Goal: Navigation & Orientation: Find specific page/section

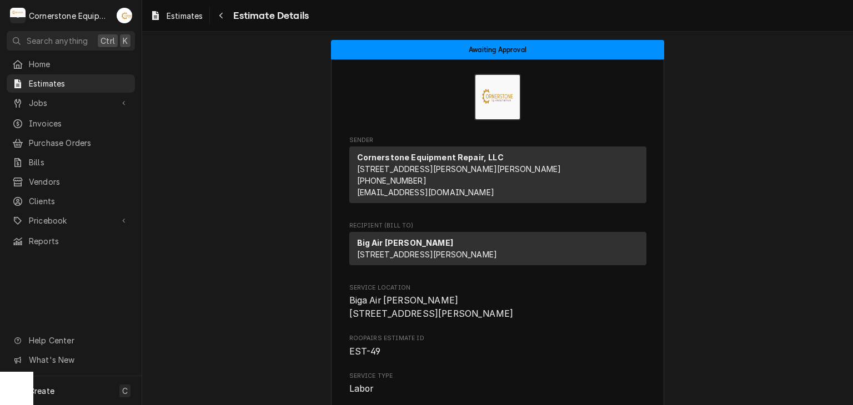
click at [85, 85] on span "Estimates" at bounding box center [79, 84] width 100 height 12
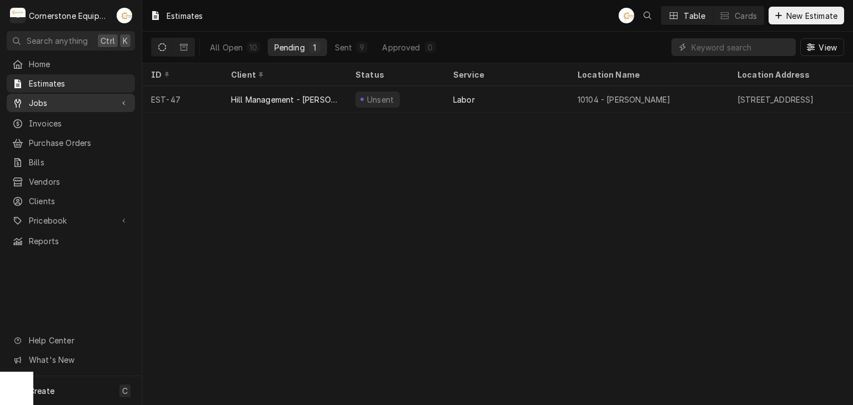
click at [55, 100] on span "Jobs" at bounding box center [71, 103] width 84 height 12
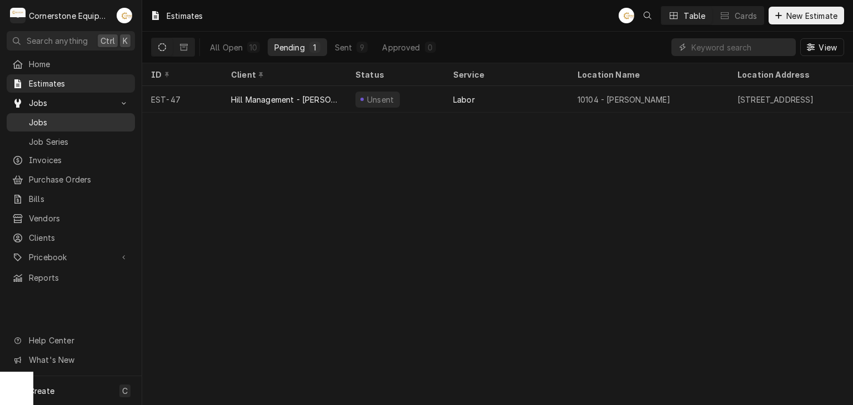
click at [55, 119] on span "Jobs" at bounding box center [79, 123] width 100 height 12
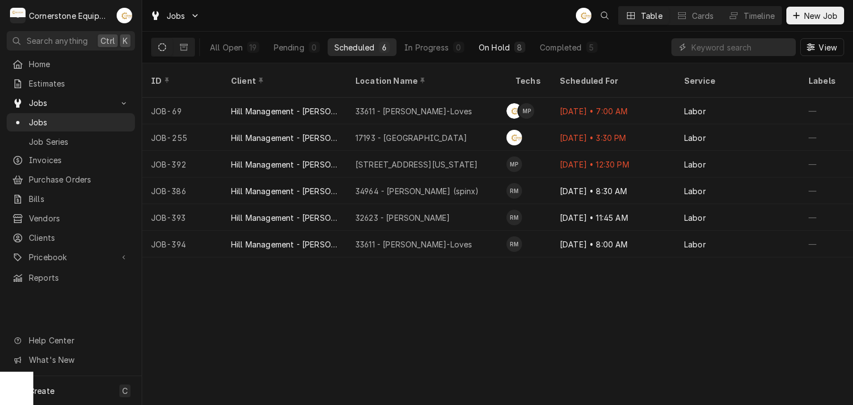
click at [474, 39] on button "On Hold 8" at bounding box center [502, 47] width 60 height 18
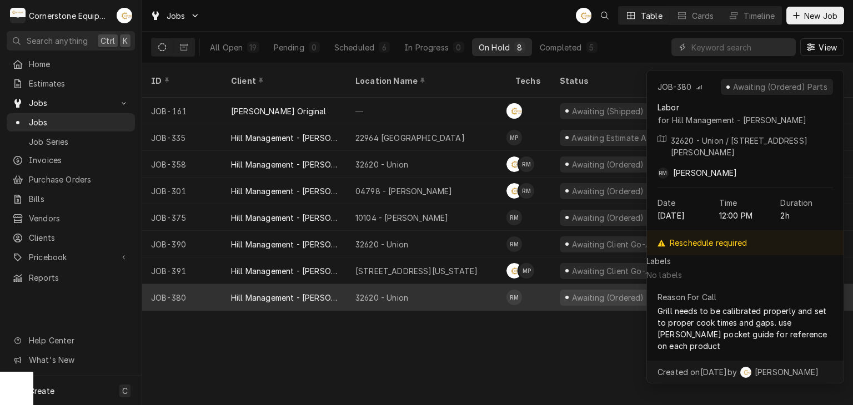
click at [414, 284] on div "32620 - Union" at bounding box center [426, 297] width 160 height 27
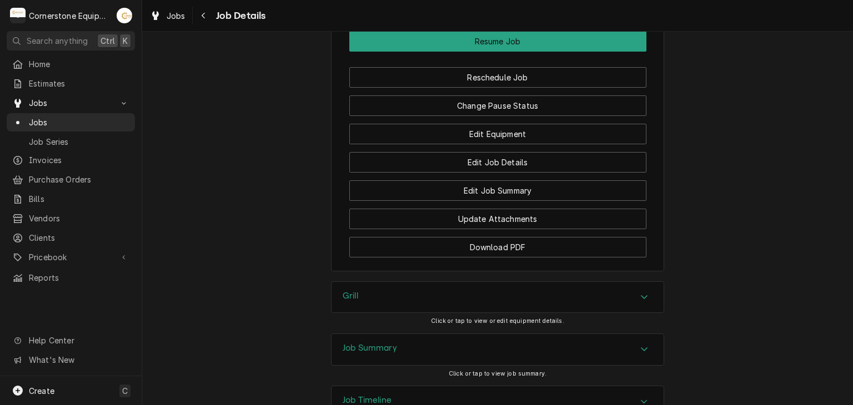
click at [415, 334] on div "Job Summary" at bounding box center [497, 349] width 332 height 31
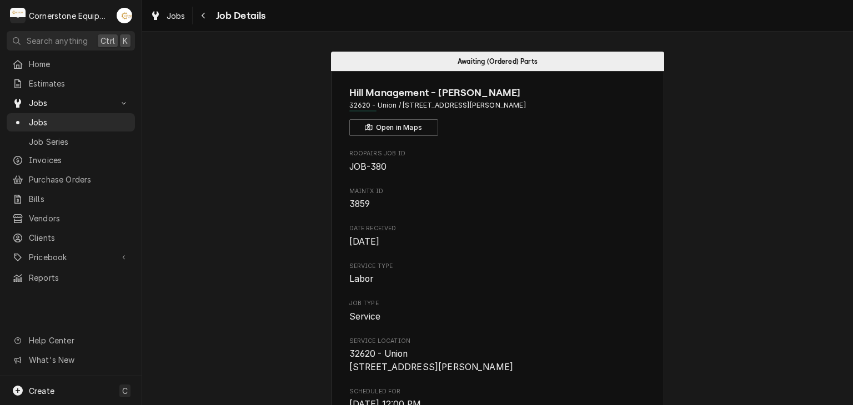
scroll to position [222, 0]
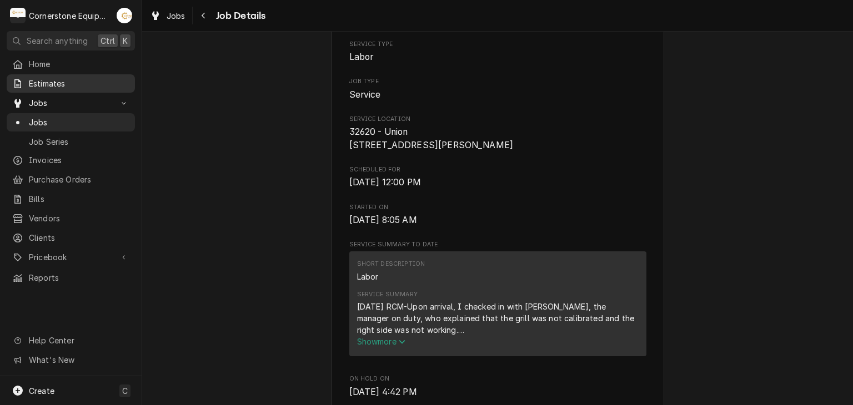
click at [63, 82] on span "Estimates" at bounding box center [79, 84] width 100 height 12
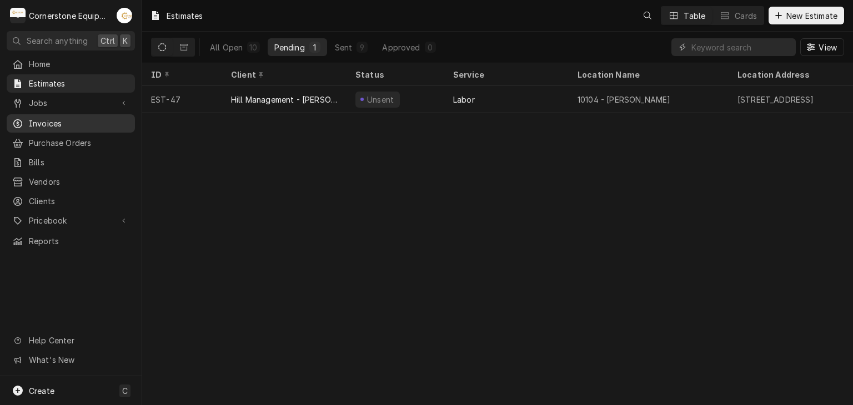
click at [69, 118] on span "Invoices" at bounding box center [79, 124] width 100 height 12
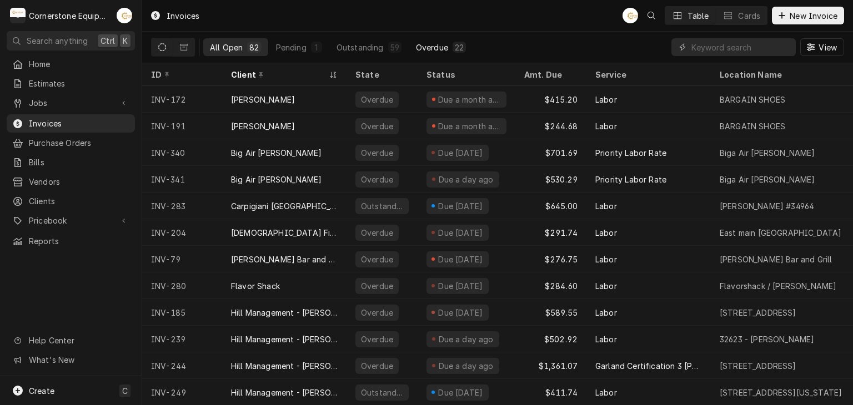
click at [416, 45] on div "Overdue" at bounding box center [432, 48] width 32 height 12
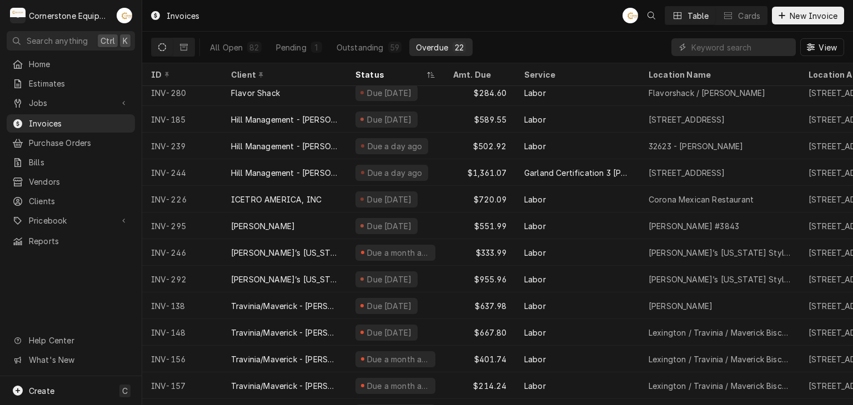
scroll to position [167, 0]
click at [364, 47] on div "Outstanding" at bounding box center [359, 48] width 47 height 12
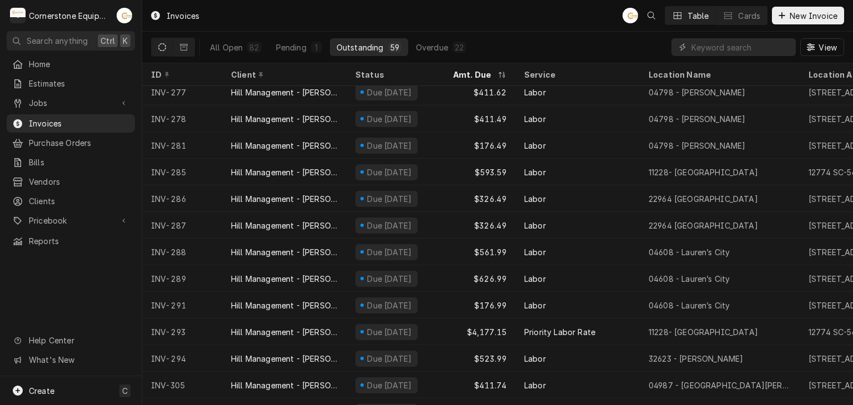
scroll to position [567, 0]
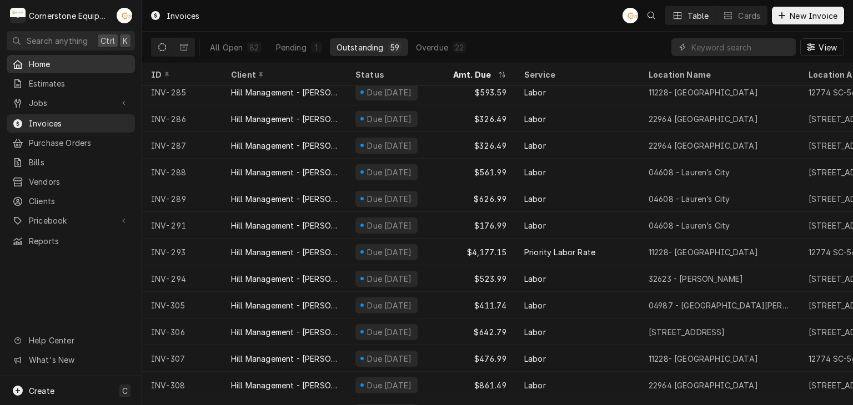
click at [76, 61] on span "Home" at bounding box center [79, 64] width 100 height 12
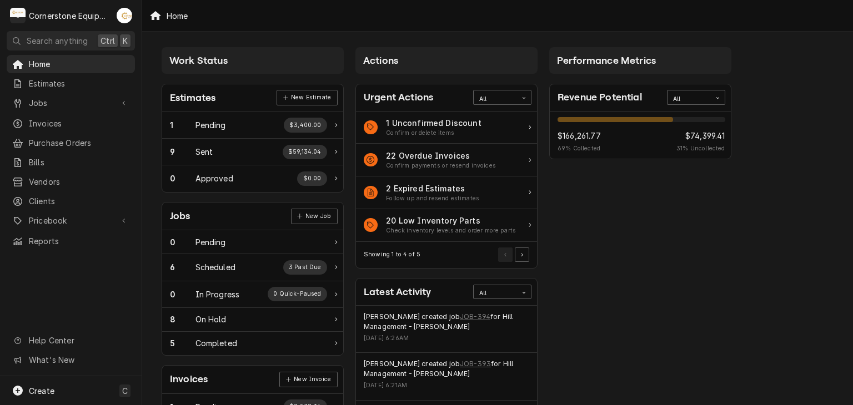
click at [689, 89] on div "Revenue Potential All" at bounding box center [640, 97] width 181 height 27
click at [688, 95] on div "All" at bounding box center [689, 99] width 32 height 9
click at [692, 138] on div "This Week" at bounding box center [695, 138] width 57 height 13
click at [697, 98] on div "This Week" at bounding box center [689, 99] width 32 height 9
click at [688, 150] on div "This Month" at bounding box center [695, 151] width 57 height 13
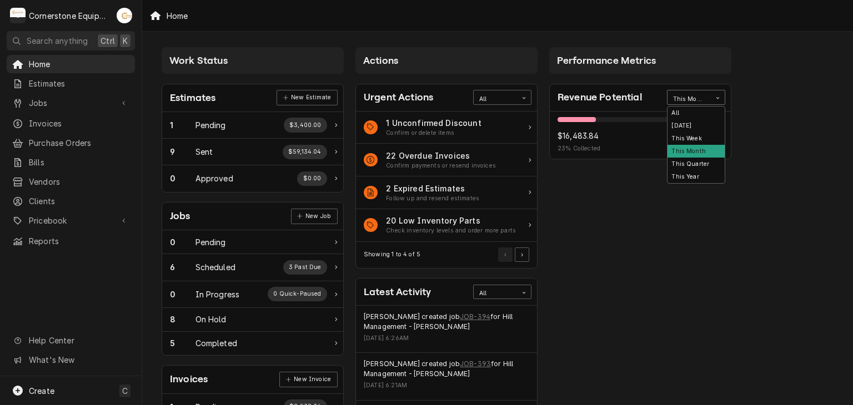
click at [706, 96] on div "This Month" at bounding box center [688, 97] width 43 height 14
click at [695, 107] on div "All" at bounding box center [695, 113] width 57 height 13
click at [709, 102] on div "All" at bounding box center [688, 97] width 43 height 14
click at [699, 150] on div "This Month" at bounding box center [695, 151] width 57 height 13
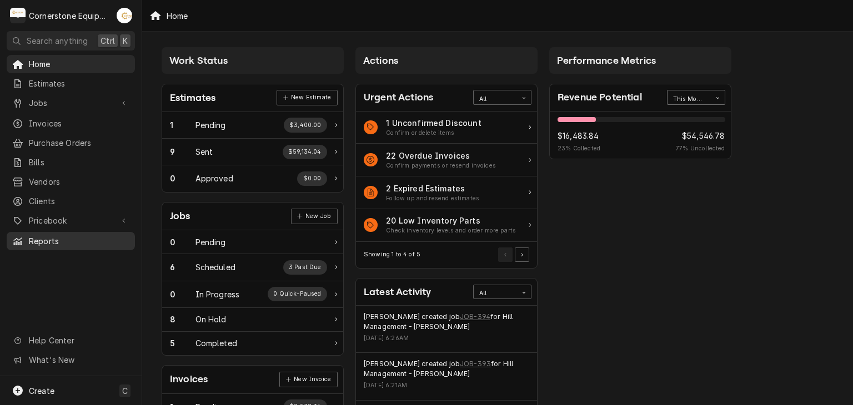
click at [93, 239] on span "Reports" at bounding box center [79, 241] width 100 height 12
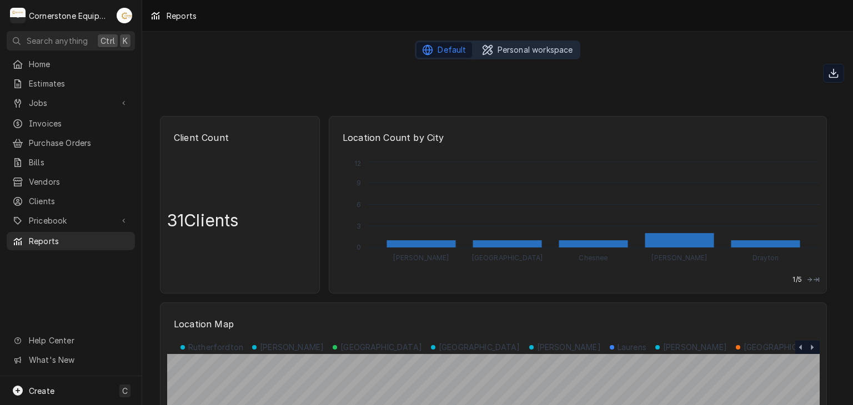
click at [501, 46] on span "Personal workspace" at bounding box center [535, 49] width 76 height 11
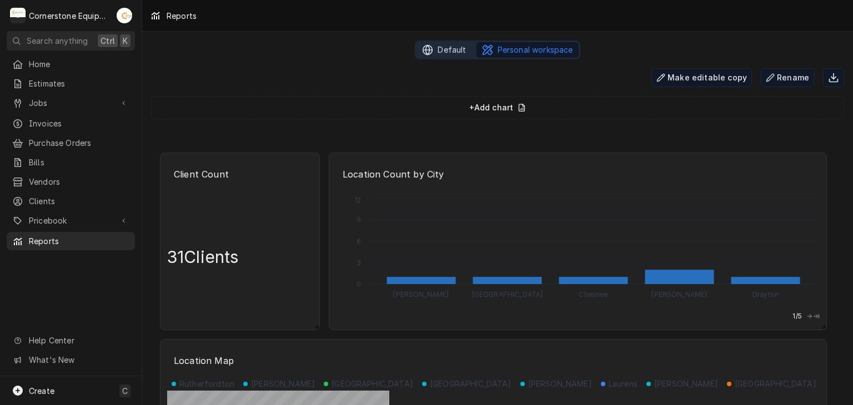
click at [444, 49] on span "Default" at bounding box center [451, 49] width 28 height 11
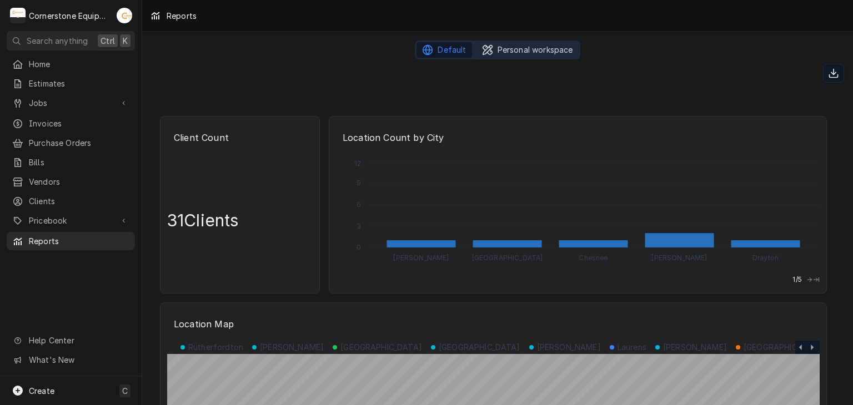
click at [500, 53] on span "Personal workspace" at bounding box center [535, 49] width 76 height 11
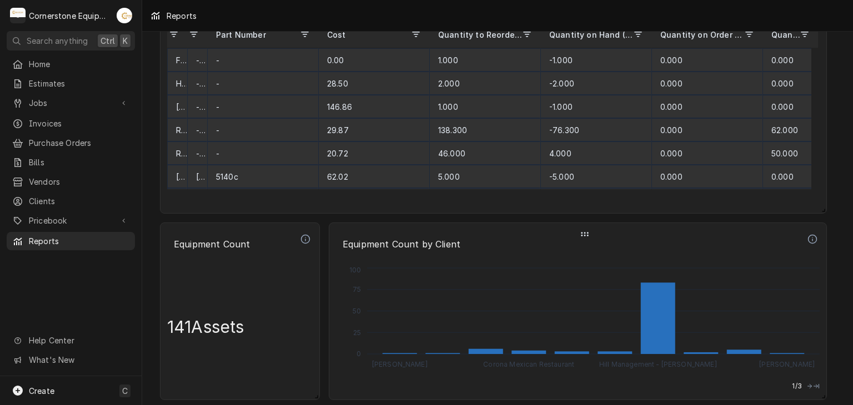
scroll to position [4668, 0]
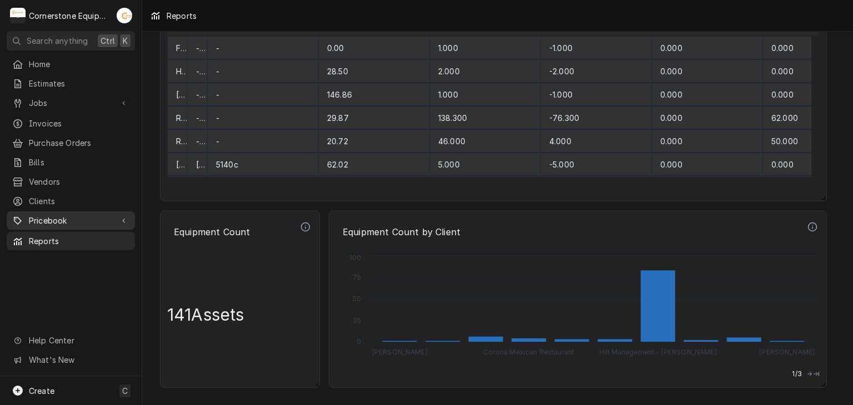
click at [93, 216] on span "Pricebook" at bounding box center [71, 221] width 84 height 12
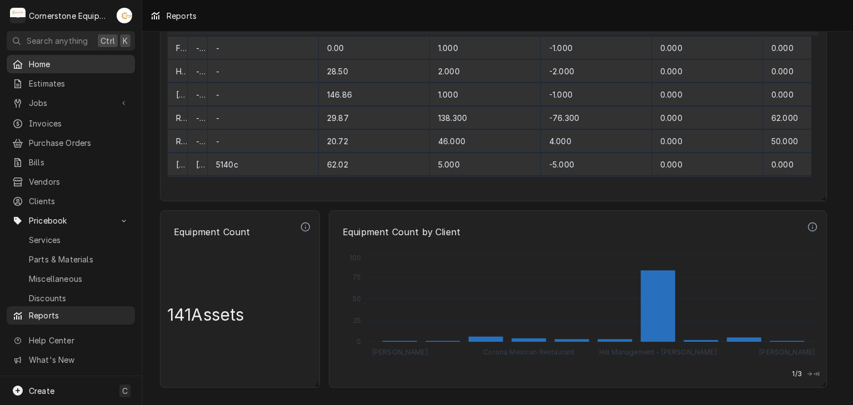
click at [115, 61] on span "Home" at bounding box center [79, 64] width 100 height 12
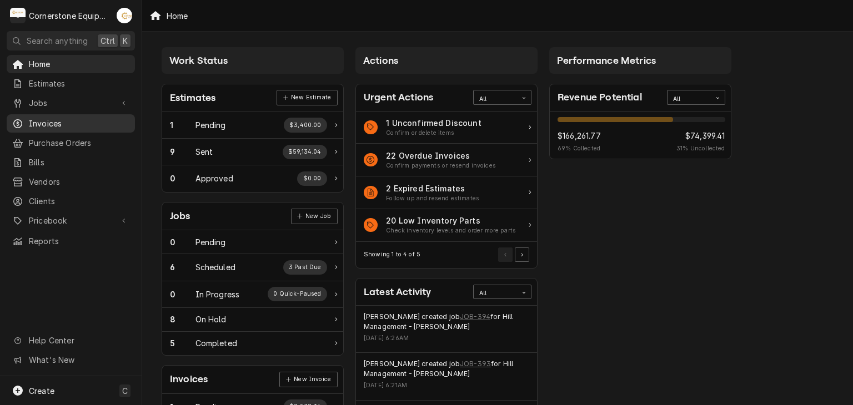
click at [72, 117] on div "Invoices" at bounding box center [71, 124] width 124 height 14
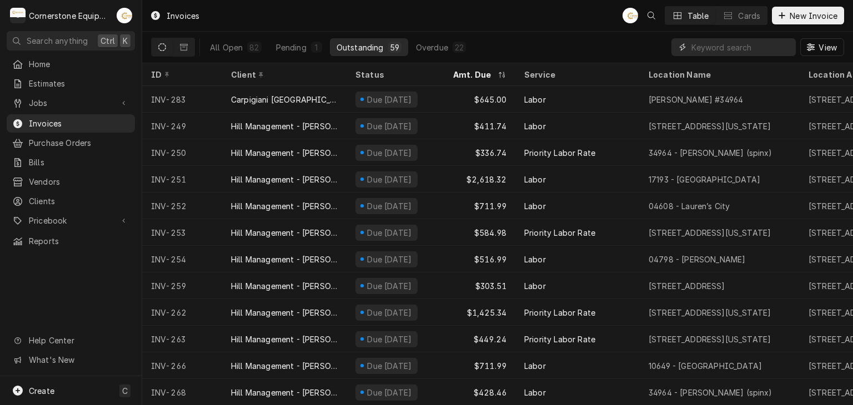
click at [718, 41] on input "Dynamic Content Wrapper" at bounding box center [740, 47] width 99 height 18
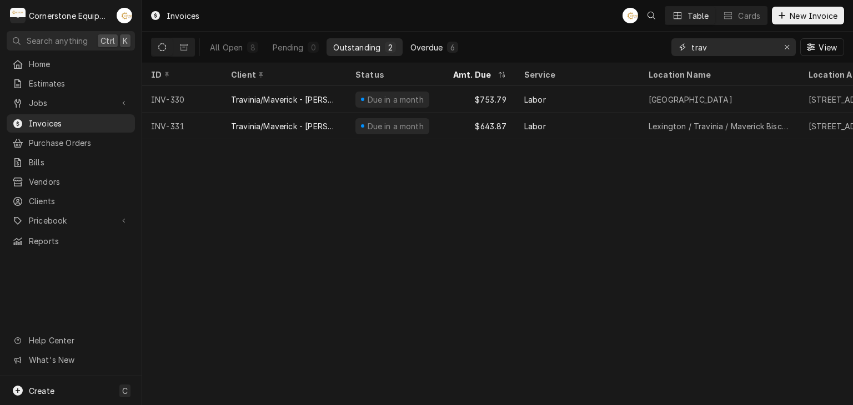
type input "trav"
click at [432, 38] on button "Overdue 6" at bounding box center [434, 47] width 61 height 18
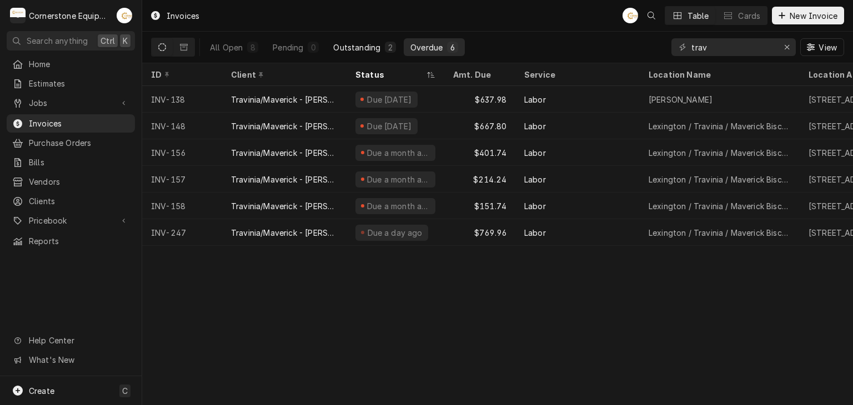
click at [358, 44] on div "Outstanding" at bounding box center [356, 48] width 47 height 12
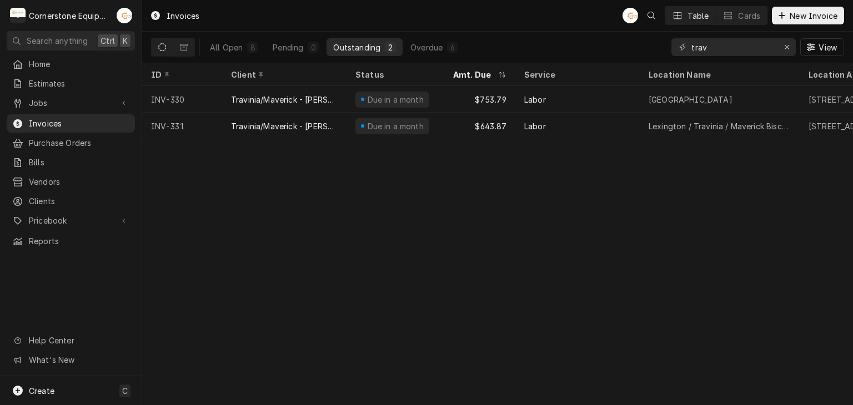
click at [429, 34] on div "All Open 8 Pending 0 Outstanding 2 Overdue 6" at bounding box center [333, 47] width 261 height 31
click at [428, 42] on div "Overdue" at bounding box center [426, 48] width 32 height 12
